Goal: Task Accomplishment & Management: Manage account settings

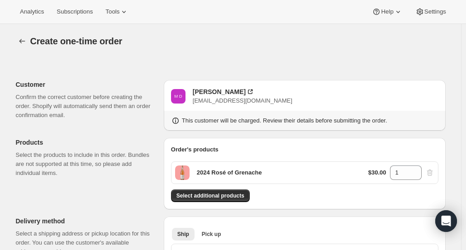
scroll to position [254, 0]
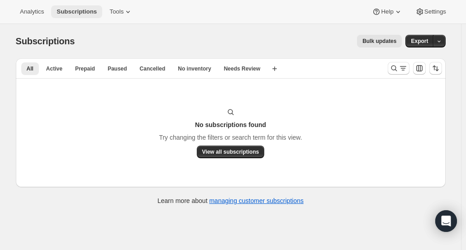
click at [74, 11] on span "Subscriptions" at bounding box center [77, 11] width 40 height 7
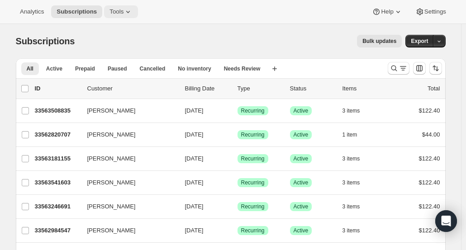
click at [109, 9] on span "Tools" at bounding box center [116, 11] width 14 height 7
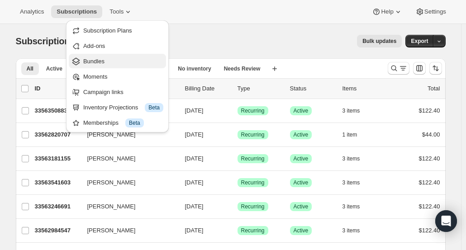
click at [101, 62] on span "Bundles" at bounding box center [93, 61] width 21 height 7
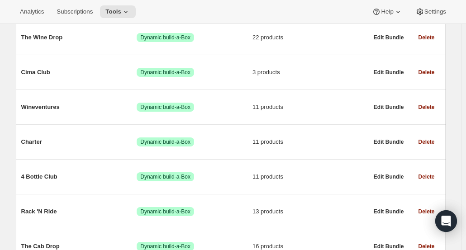
scroll to position [132, 0]
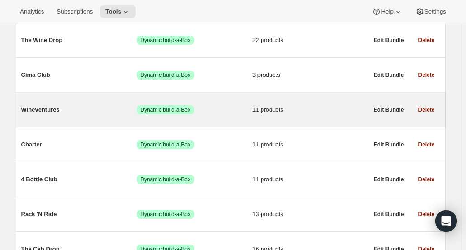
click at [355, 112] on span "11 products" at bounding box center [310, 109] width 116 height 9
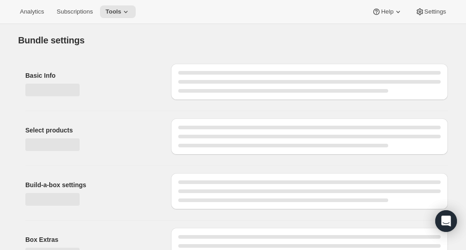
type input "Wineventures"
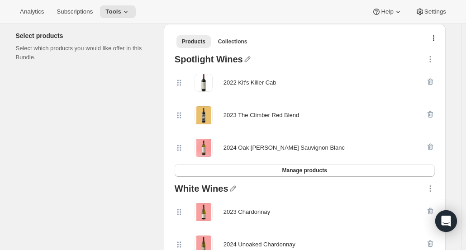
scroll to position [198, 0]
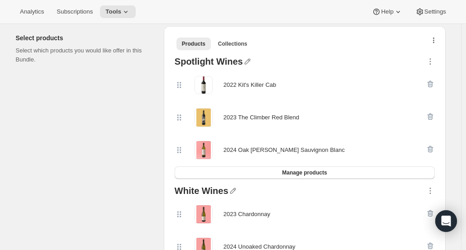
click at [438, 41] on button "button" at bounding box center [433, 42] width 9 height 9
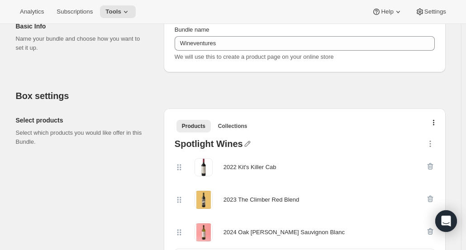
scroll to position [97, 0]
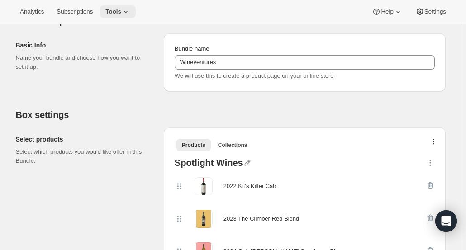
click at [110, 14] on span "Tools" at bounding box center [113, 11] width 16 height 7
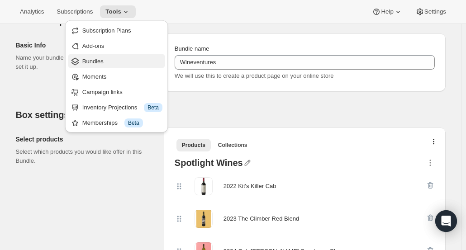
click at [111, 66] on button "Bundles" at bounding box center [116, 61] width 97 height 14
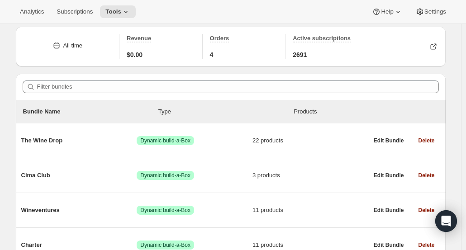
scroll to position [35, 0]
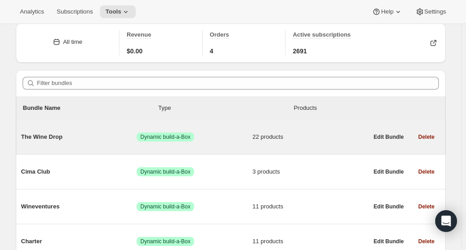
click at [286, 147] on div "The Wine Drop Success Dynamic build-a-Box 22 products" at bounding box center [194, 137] width 347 height 24
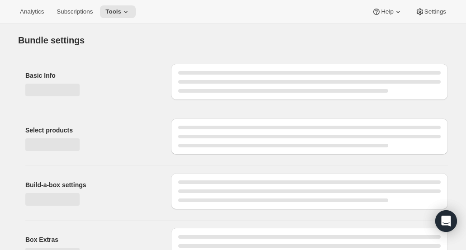
type input "The Wine Drop"
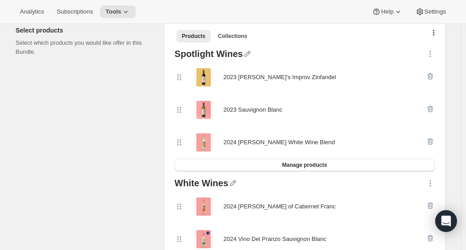
scroll to position [195, 0]
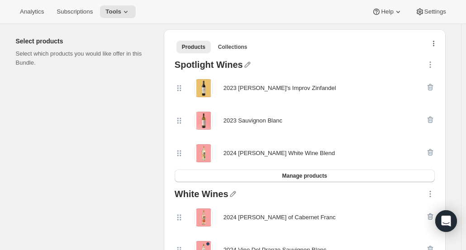
click at [435, 46] on icon "button" at bounding box center [434, 44] width 2 height 7
click at [329, 46] on ul "Products Collections More views" at bounding box center [305, 46] width 260 height 13
click at [78, 15] on span "Subscriptions" at bounding box center [75, 11] width 36 height 7
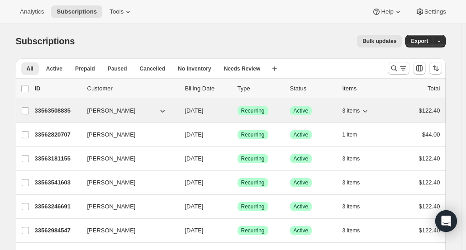
click at [56, 111] on p "33563508835" at bounding box center [57, 110] width 45 height 9
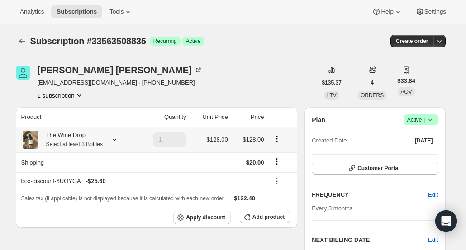
click at [75, 141] on small "Select at least 3 Bottles" at bounding box center [74, 144] width 57 height 6
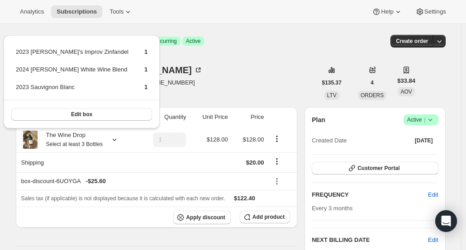
click at [270, 67] on div "Michelle Doucet michmar104@yahoo.com · +12253247600 1 subscription" at bounding box center [166, 83] width 301 height 34
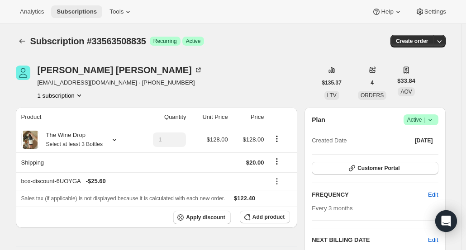
click at [69, 12] on span "Subscriptions" at bounding box center [77, 11] width 40 height 7
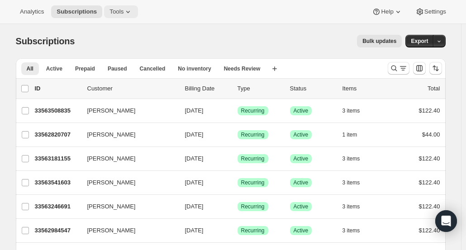
click at [128, 16] on button "Tools" at bounding box center [121, 11] width 34 height 13
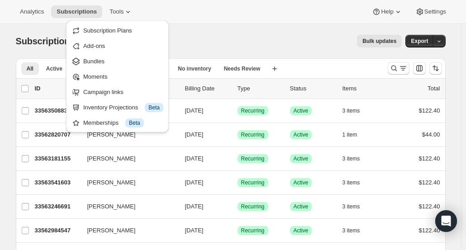
click at [245, 15] on div "Analytics Subscriptions Tools Help Settings" at bounding box center [233, 12] width 466 height 24
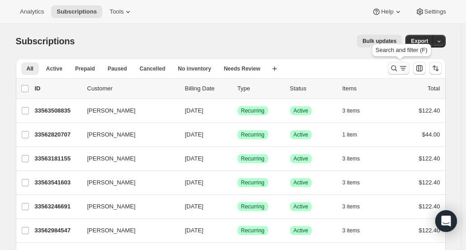
click at [395, 68] on icon "Search and filter results" at bounding box center [393, 68] width 9 height 9
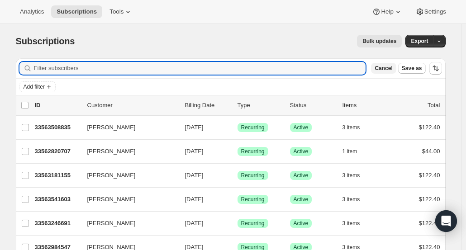
click at [392, 69] on span "Cancel" at bounding box center [384, 68] width 18 height 7
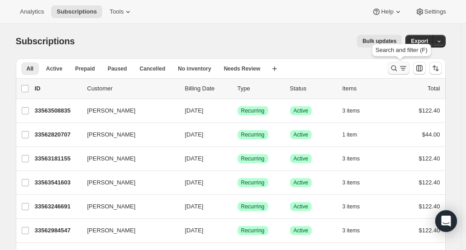
click at [397, 70] on icon "Search and filter results" at bounding box center [393, 68] width 9 height 9
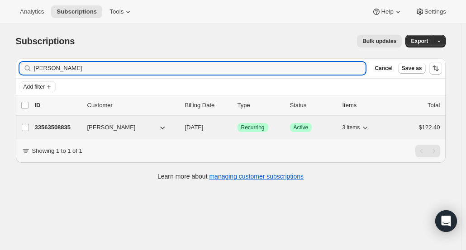
type input "Michelle Do"
click at [164, 128] on icon "button" at bounding box center [162, 128] width 5 height 3
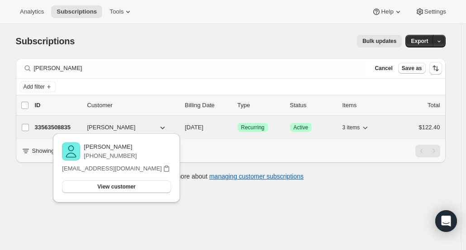
click at [54, 127] on p "33563508835" at bounding box center [57, 127] width 45 height 9
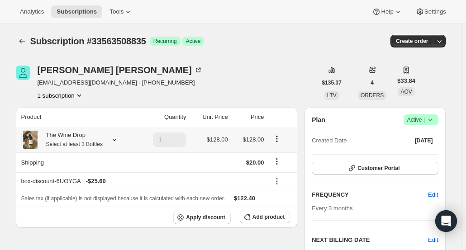
click at [76, 143] on small "Select at least 3 Bottles" at bounding box center [74, 144] width 57 height 6
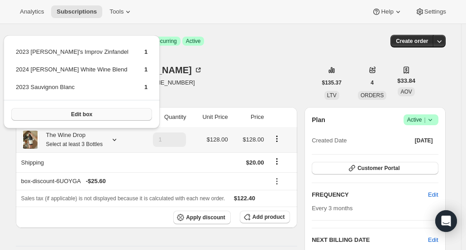
click at [57, 116] on button "Edit box" at bounding box center [81, 114] width 141 height 13
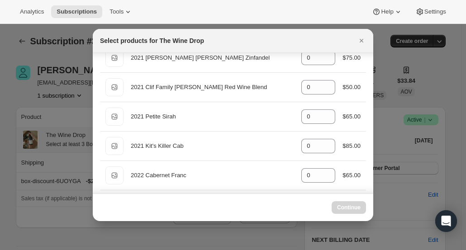
scroll to position [47, 0]
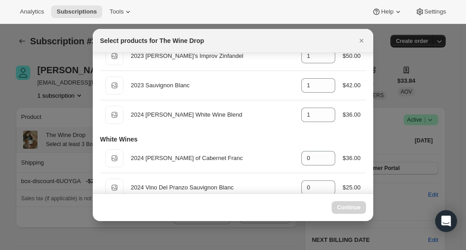
drag, startPoint x: 373, startPoint y: 69, endPoint x: 378, endPoint y: 63, distance: 7.7
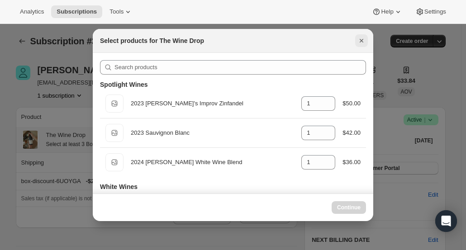
click at [361, 44] on icon "Close" at bounding box center [361, 40] width 9 height 9
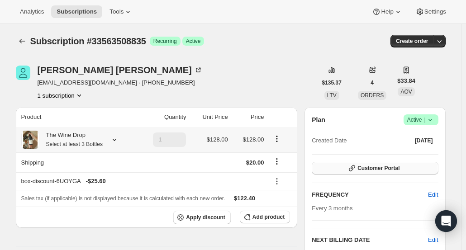
click at [373, 165] on span "Customer Portal" at bounding box center [378, 168] width 42 height 7
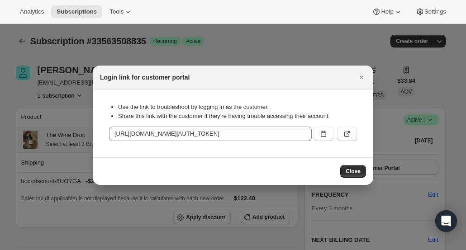
click at [348, 133] on icon ":r1fo:" at bounding box center [349, 133] width 4 height 4
click at [365, 78] on icon "Close" at bounding box center [361, 77] width 9 height 9
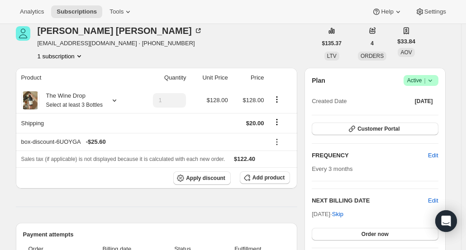
scroll to position [45, 0]
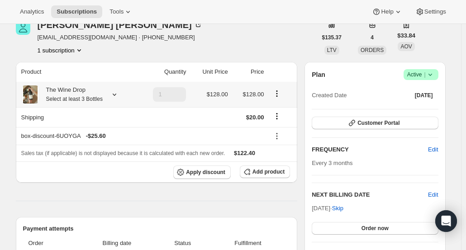
click at [73, 92] on div "The Wine Drop Select at least 3 Bottles" at bounding box center [70, 94] width 63 height 18
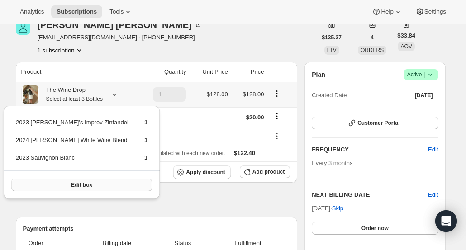
click at [94, 182] on button "Edit box" at bounding box center [81, 185] width 141 height 13
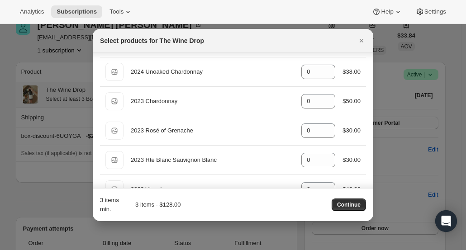
scroll to position [0, 0]
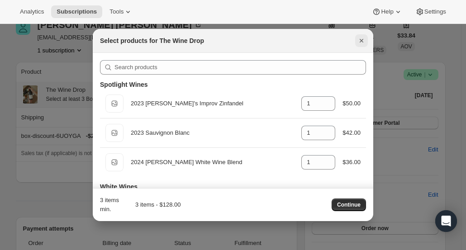
click at [359, 44] on icon "Close" at bounding box center [361, 40] width 9 height 9
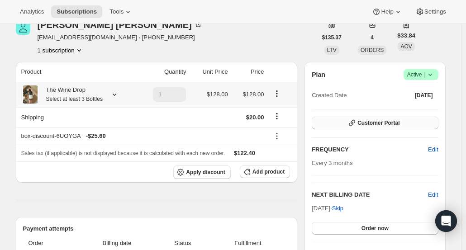
click at [396, 122] on span "Customer Portal" at bounding box center [378, 122] width 42 height 7
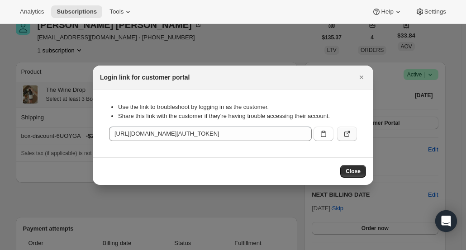
click at [347, 133] on icon ":r1fo:" at bounding box center [346, 133] width 9 height 9
click at [363, 81] on icon "Close" at bounding box center [361, 77] width 9 height 9
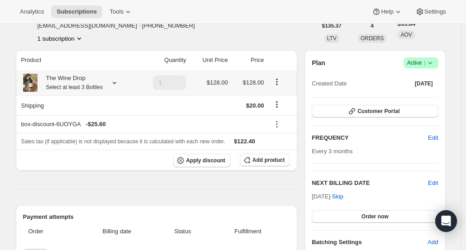
scroll to position [55, 0]
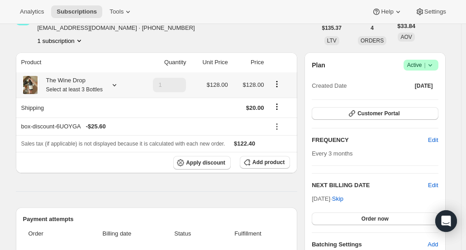
click at [435, 66] on icon at bounding box center [430, 65] width 9 height 9
click at [356, 67] on div "Plan Success Active |" at bounding box center [375, 65] width 126 height 11
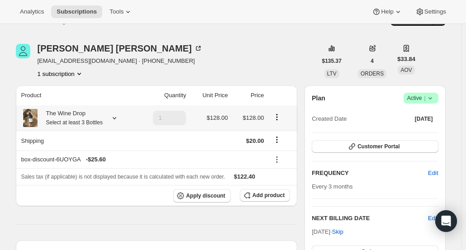
scroll to position [23, 0]
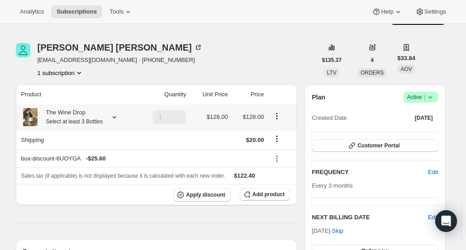
click at [434, 98] on icon at bounding box center [430, 97] width 9 height 9
click at [446, 57] on div "Michelle Doucet michmar104@yahoo.com · +12253247600 1 subscription $135.37 LTV …" at bounding box center [231, 60] width 430 height 34
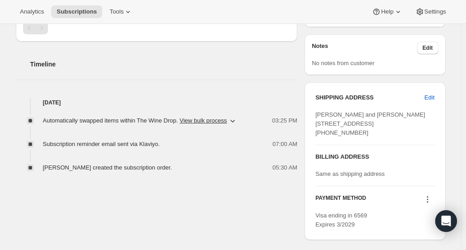
scroll to position [279, 0]
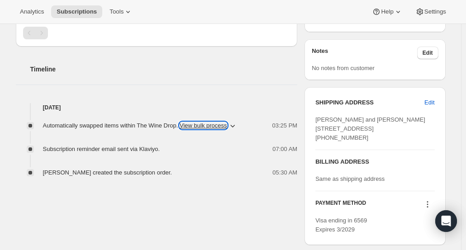
click at [227, 126] on button "View bulk process" at bounding box center [203, 125] width 47 height 7
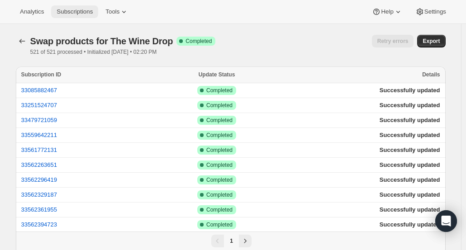
click at [84, 11] on span "Subscriptions" at bounding box center [75, 11] width 36 height 7
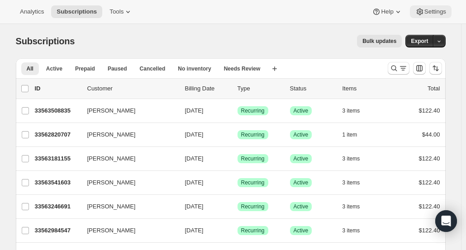
click at [442, 14] on span "Settings" at bounding box center [435, 11] width 22 height 7
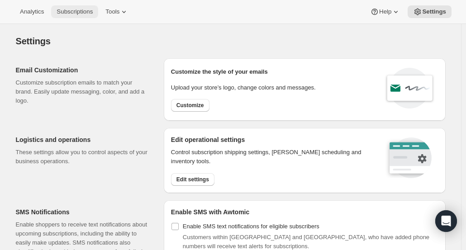
click at [73, 13] on span "Subscriptions" at bounding box center [75, 11] width 36 height 7
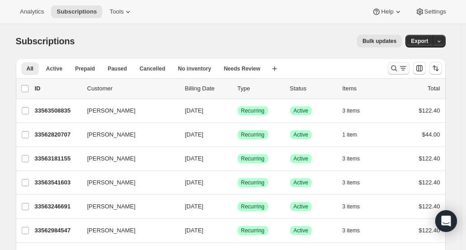
click at [397, 68] on icon "Search and filter results" at bounding box center [393, 68] width 9 height 9
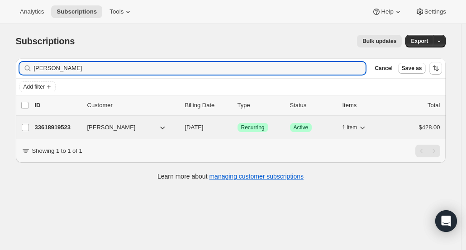
type input "Janet Cast"
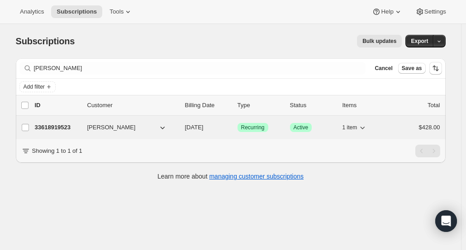
click at [59, 127] on p "33618919523" at bounding box center [57, 127] width 45 height 9
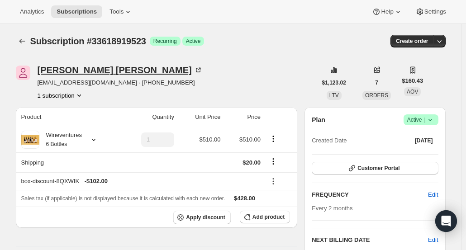
click at [84, 71] on div "Janet Castagnola" at bounding box center [120, 70] width 165 height 9
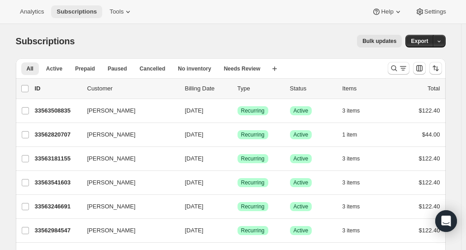
click at [77, 9] on span "Subscriptions" at bounding box center [77, 11] width 40 height 7
click at [395, 70] on icon "Search and filter results" at bounding box center [394, 69] width 6 height 6
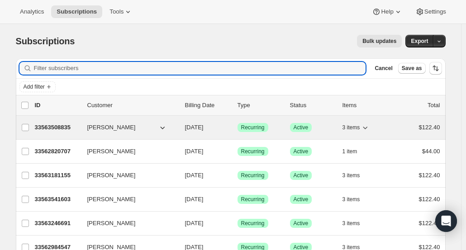
click at [50, 127] on p "33563508835" at bounding box center [57, 127] width 45 height 9
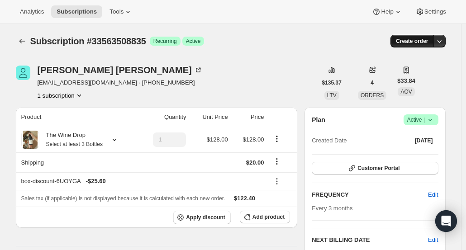
click at [427, 43] on span "Create order" at bounding box center [412, 41] width 32 height 7
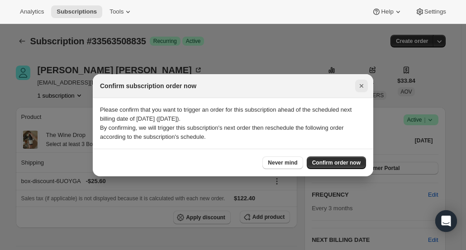
click at [363, 85] on icon "Close" at bounding box center [361, 85] width 9 height 9
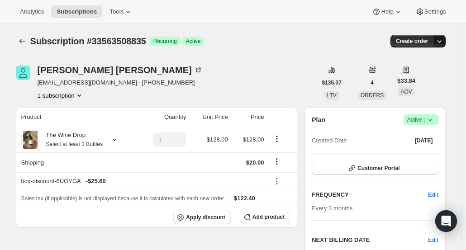
click at [446, 45] on button "button" at bounding box center [439, 41] width 13 height 13
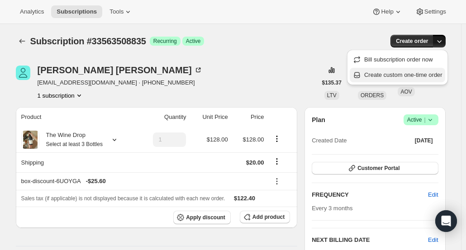
click at [432, 76] on span "Create custom one-time order" at bounding box center [403, 74] width 78 height 7
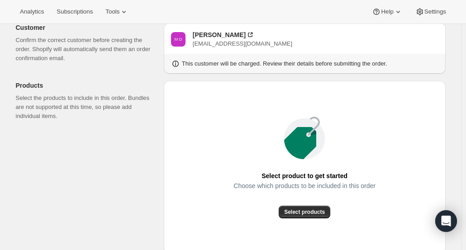
scroll to position [68, 0]
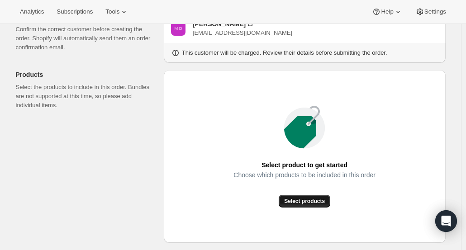
click at [294, 204] on span "Select products" at bounding box center [304, 201] width 41 height 7
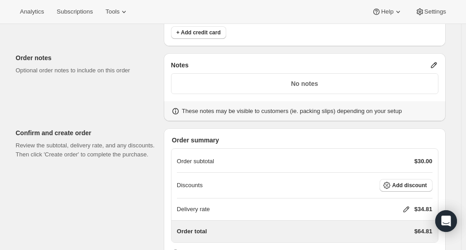
scroll to position [343, 0]
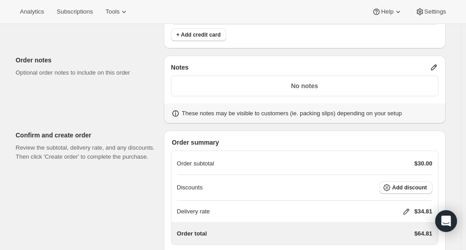
click at [434, 67] on icon at bounding box center [434, 68] width 6 height 6
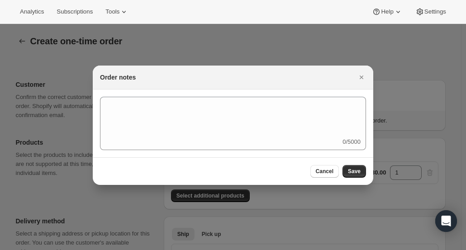
scroll to position [0, 0]
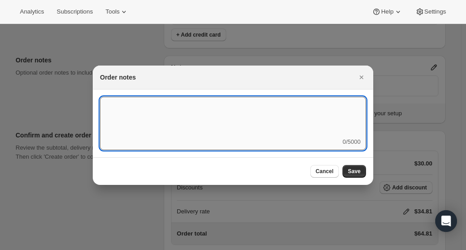
click at [250, 132] on textarea ":reo:" at bounding box center [233, 117] width 266 height 41
type textarea "@as"
click at [331, 171] on span "Cancel" at bounding box center [325, 171] width 18 height 7
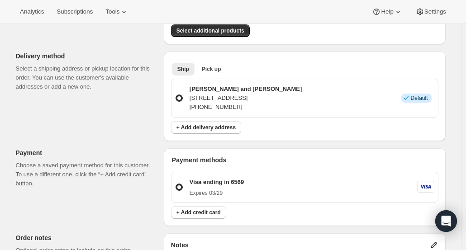
scroll to position [399, 0]
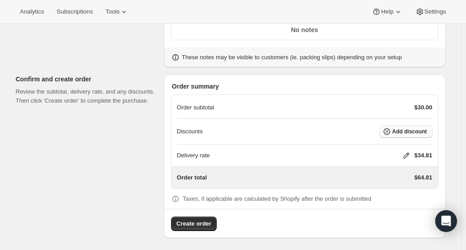
click at [413, 133] on span "Add discount" at bounding box center [409, 131] width 35 height 7
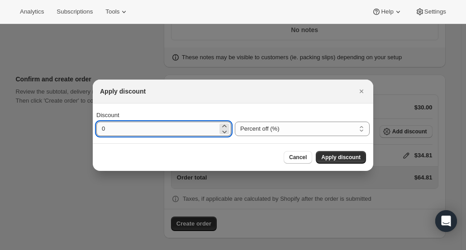
click at [144, 133] on input "0" at bounding box center [156, 129] width 121 height 14
type input "20"
click at [307, 133] on select "Percent off (%) Amount off ($)" at bounding box center [302, 129] width 135 height 14
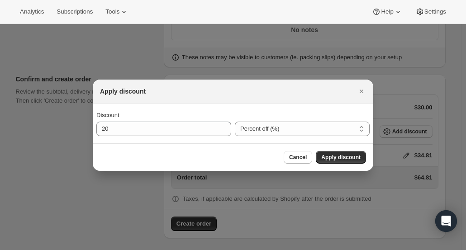
click at [162, 145] on div "Cancel Apply discount" at bounding box center [233, 157] width 280 height 28
click at [343, 155] on span "Apply discount" at bounding box center [340, 157] width 39 height 7
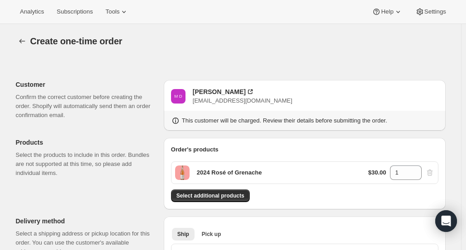
scroll to position [395, 0]
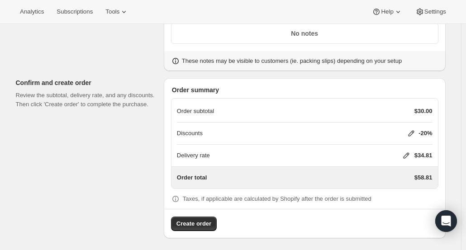
click at [408, 156] on icon at bounding box center [406, 155] width 9 height 9
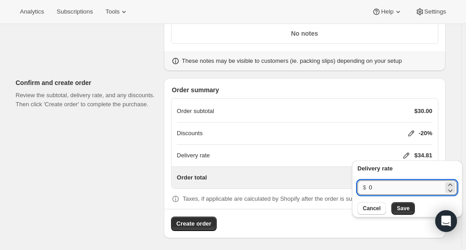
click at [375, 186] on input "0" at bounding box center [406, 187] width 75 height 14
type input "20"
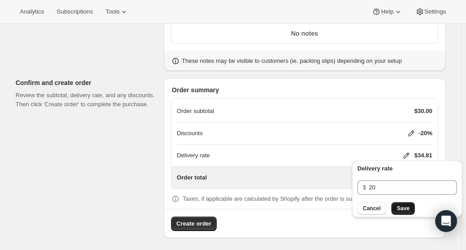
click at [405, 209] on span "Save" at bounding box center [403, 208] width 13 height 7
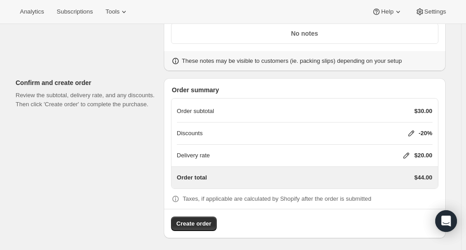
click at [413, 131] on icon at bounding box center [411, 133] width 9 height 9
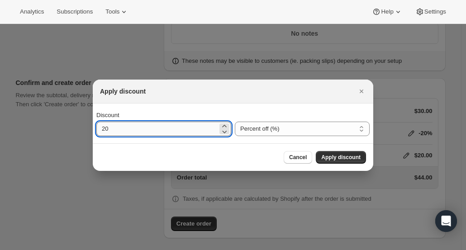
click at [134, 132] on input "20" at bounding box center [156, 129] width 121 height 14
type input "2"
type input "35"
click at [335, 159] on span "Apply discount" at bounding box center [340, 157] width 39 height 7
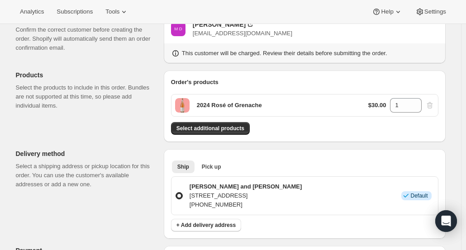
scroll to position [0, 0]
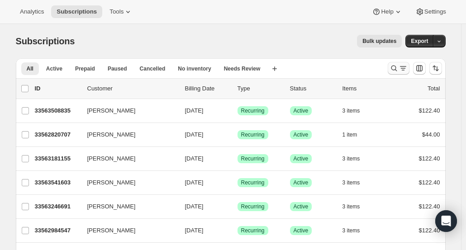
click at [397, 70] on icon "Search and filter results" at bounding box center [393, 68] width 9 height 9
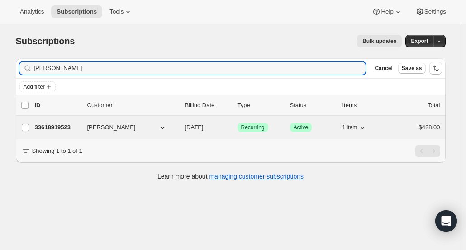
type input "Janet Cast"
click at [61, 127] on p "33618919523" at bounding box center [57, 127] width 45 height 9
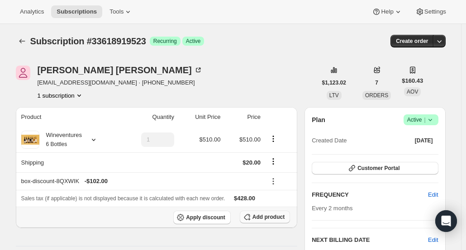
click at [256, 216] on span "Add product" at bounding box center [268, 217] width 32 height 7
click at [275, 143] on button "Product actions" at bounding box center [273, 139] width 14 height 10
click at [280, 215] on span "Add product" at bounding box center [268, 217] width 32 height 7
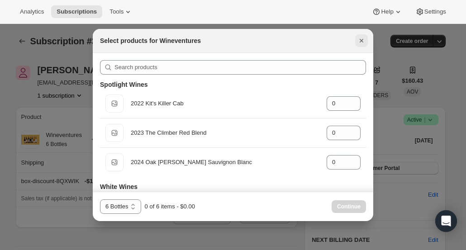
click at [362, 40] on icon "Close" at bounding box center [361, 40] width 9 height 9
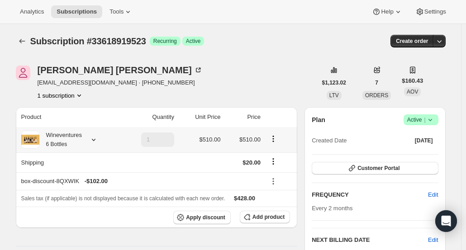
click at [276, 141] on icon "Product actions" at bounding box center [273, 138] width 9 height 9
click at [78, 130] on th "Wineventures 6 Bottles" at bounding box center [68, 139] width 104 height 25
click at [77, 139] on div "Wineventures 6 Bottles" at bounding box center [60, 140] width 43 height 18
click at [433, 121] on icon at bounding box center [430, 119] width 9 height 9
click at [356, 126] on div "Plan Success Active | Created Date Nov 21, 2019" at bounding box center [375, 130] width 126 height 33
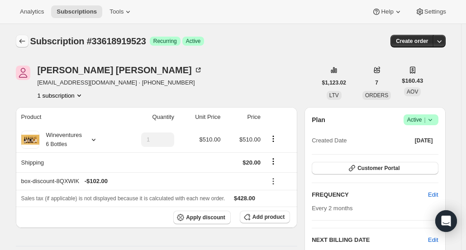
click at [27, 41] on icon "Subscriptions" at bounding box center [22, 41] width 9 height 9
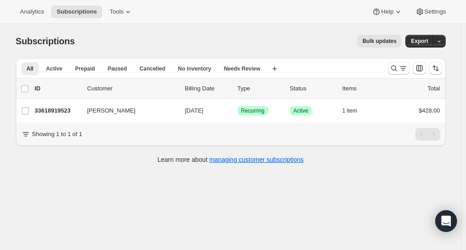
click at [48, 43] on span "Subscriptions" at bounding box center [45, 41] width 59 height 10
click at [73, 13] on span "Subscriptions" at bounding box center [77, 11] width 40 height 7
click at [395, 69] on icon "Search and filter results" at bounding box center [393, 68] width 9 height 9
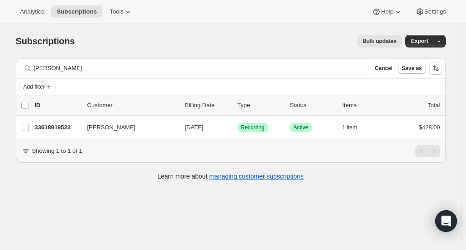
click at [262, 57] on div "Subscriptions. This page is ready Subscriptions Bulk updates More actions Bulk …" at bounding box center [231, 41] width 430 height 34
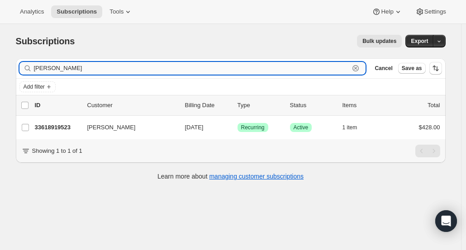
click at [100, 73] on input "Janet Cas" at bounding box center [192, 68] width 316 height 13
type input "J"
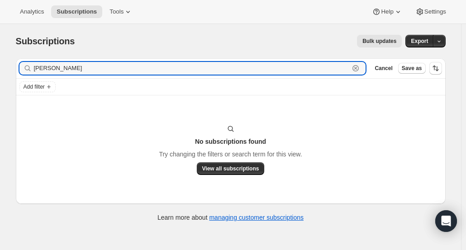
type input "Ashley Cox"
